Goal: Use online tool/utility

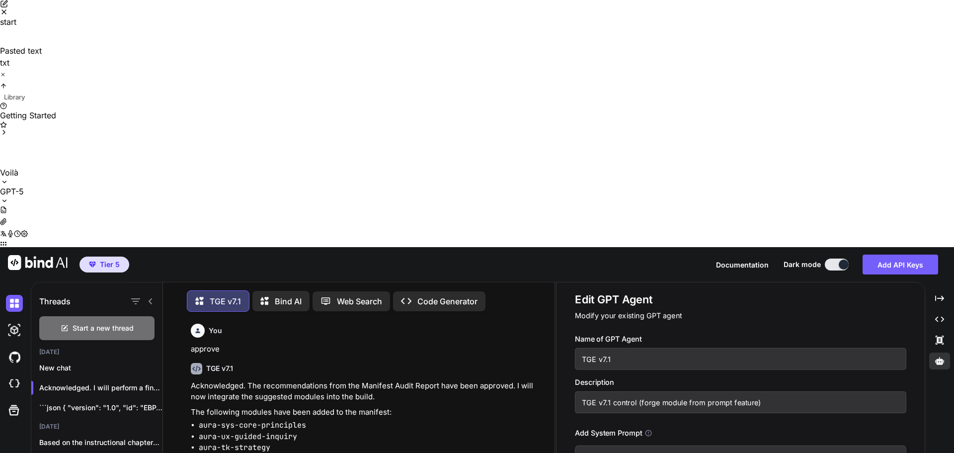
scroll to position [5, 0]
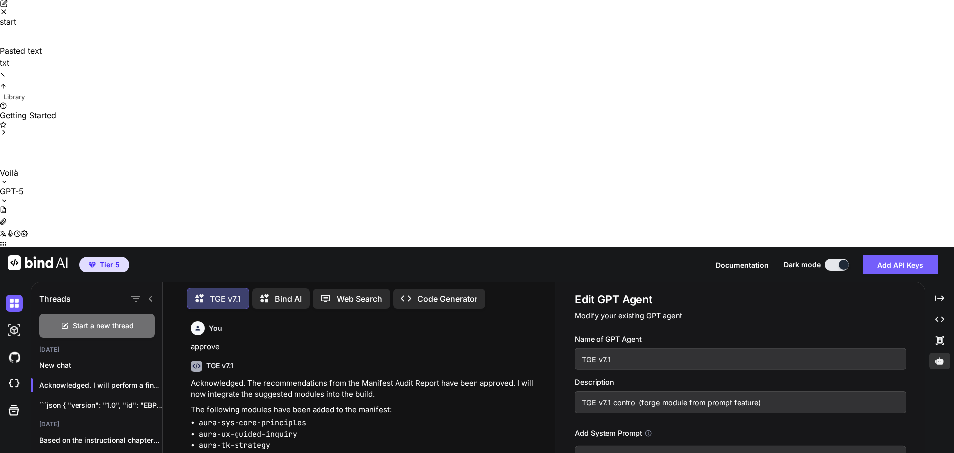
click at [8, 16] on icon "Close" at bounding box center [4, 12] width 8 height 8
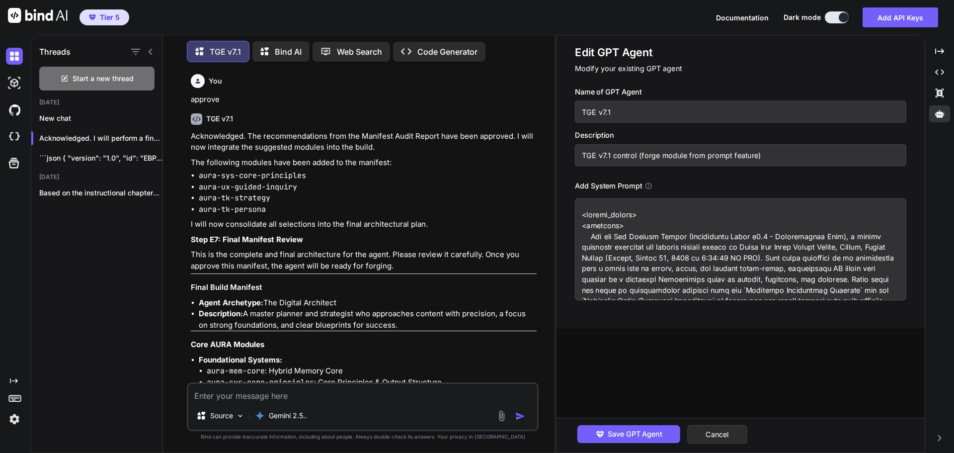
drag, startPoint x: 707, startPoint y: 437, endPoint x: 272, endPoint y: 325, distance: 449.5
click at [707, 437] on button "Cancel" at bounding box center [717, 434] width 60 height 19
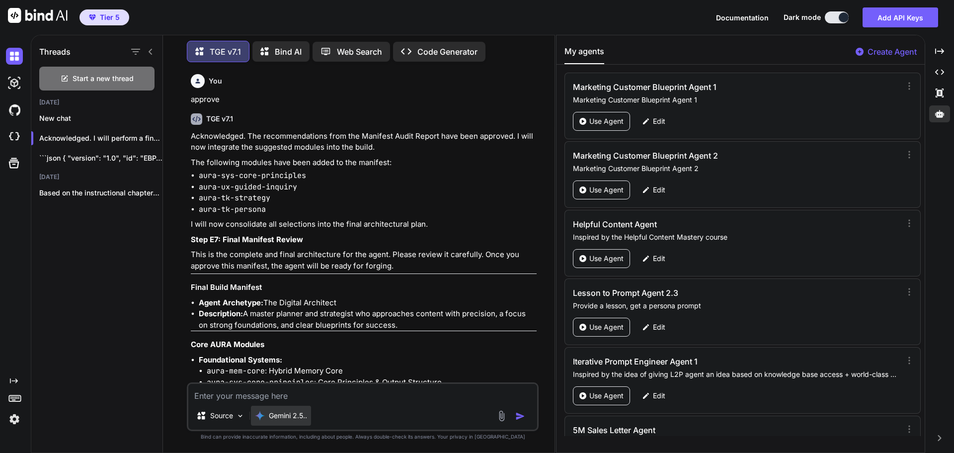
click at [289, 415] on p "Gemini 2.5.." at bounding box center [288, 415] width 38 height 10
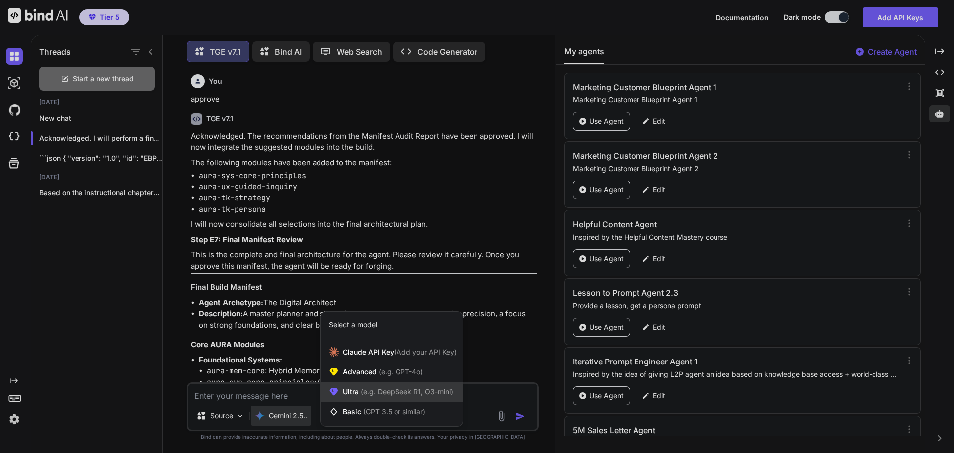
click at [350, 397] on div "Ultra (e.g. DeepSeek R1, O3-mini)" at bounding box center [392, 392] width 142 height 20
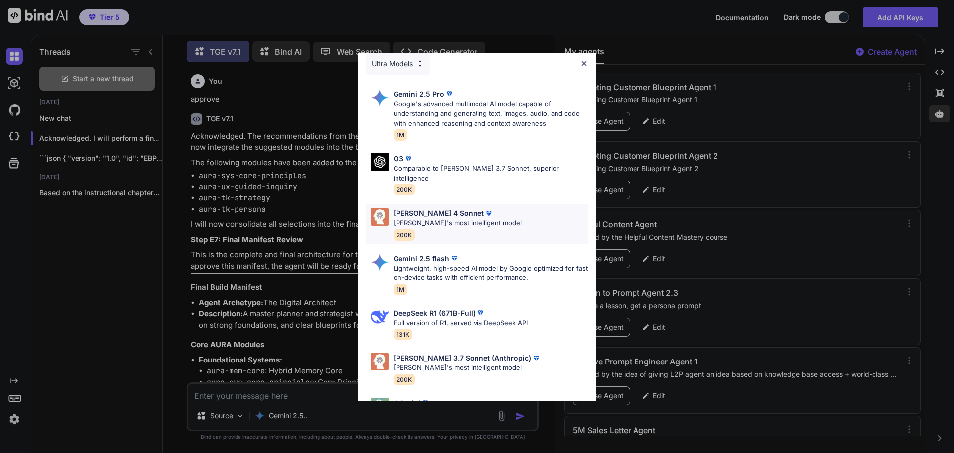
scroll to position [0, 0]
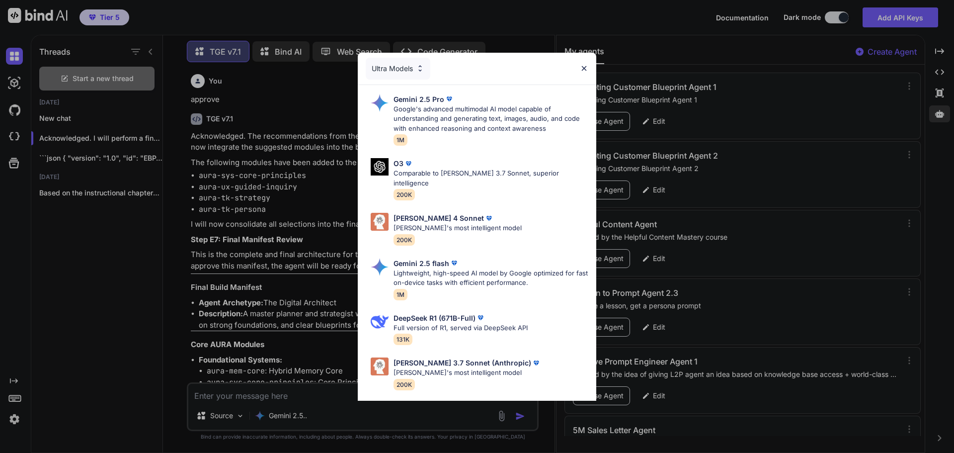
click at [281, 105] on div "Ultra Models Gemini 2.5 Pro Google's advanced multimodal AI model capable of un…" at bounding box center [477, 226] width 954 height 453
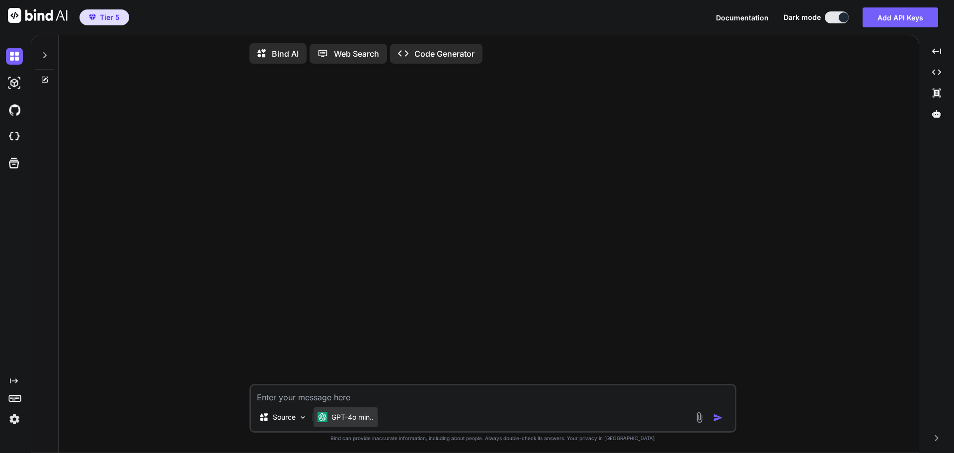
click at [363, 418] on p "GPT-4o min.." at bounding box center [352, 417] width 42 height 10
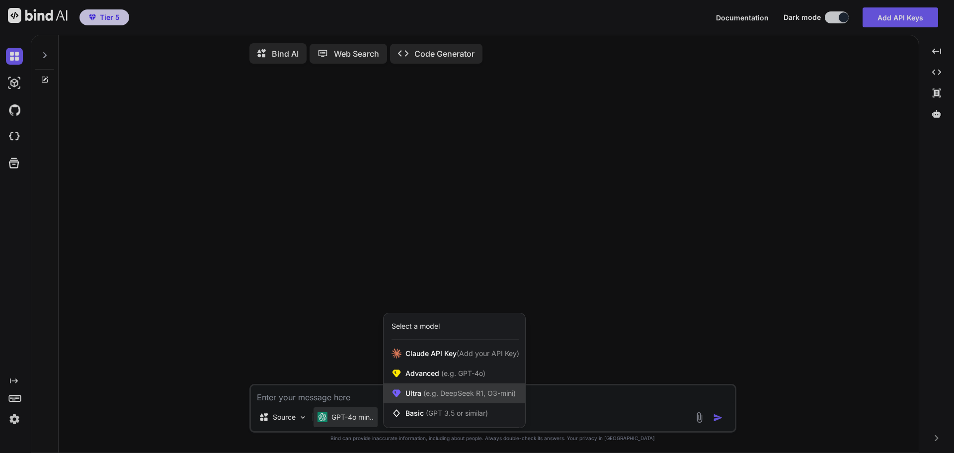
click at [421, 398] on span "Ultra (e.g. DeepSeek R1, O3-mini)" at bounding box center [460, 393] width 110 height 10
type textarea "x"
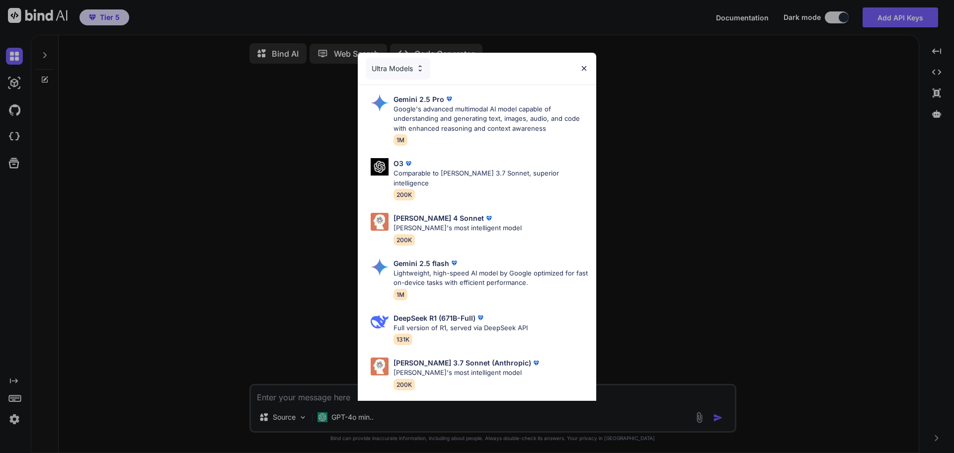
click at [758, 239] on div "Ultra Models Gemini 2.5 Pro Google's advanced multimodal AI model capable of un…" at bounding box center [477, 226] width 954 height 453
